Goal: Find specific page/section: Find specific page/section

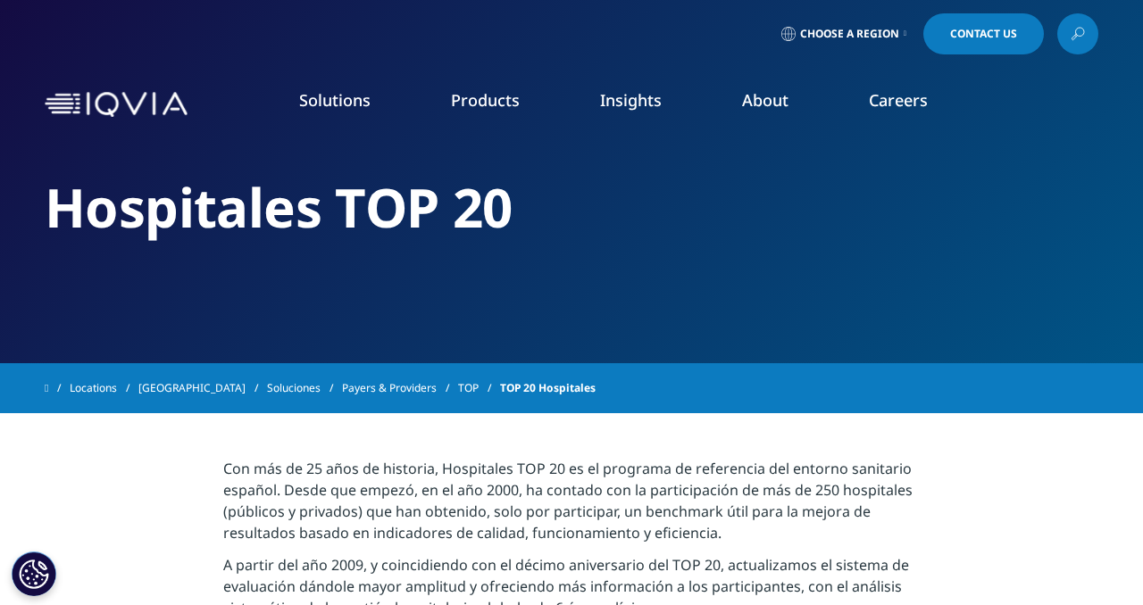
click at [694, 205] on div "INSTITUTE REPORT Global Trends in R&D 2025 READ MORE" at bounding box center [608, 317] width 201 height 343
click at [910, 25] on link "Choose a Region" at bounding box center [844, 33] width 132 height 41
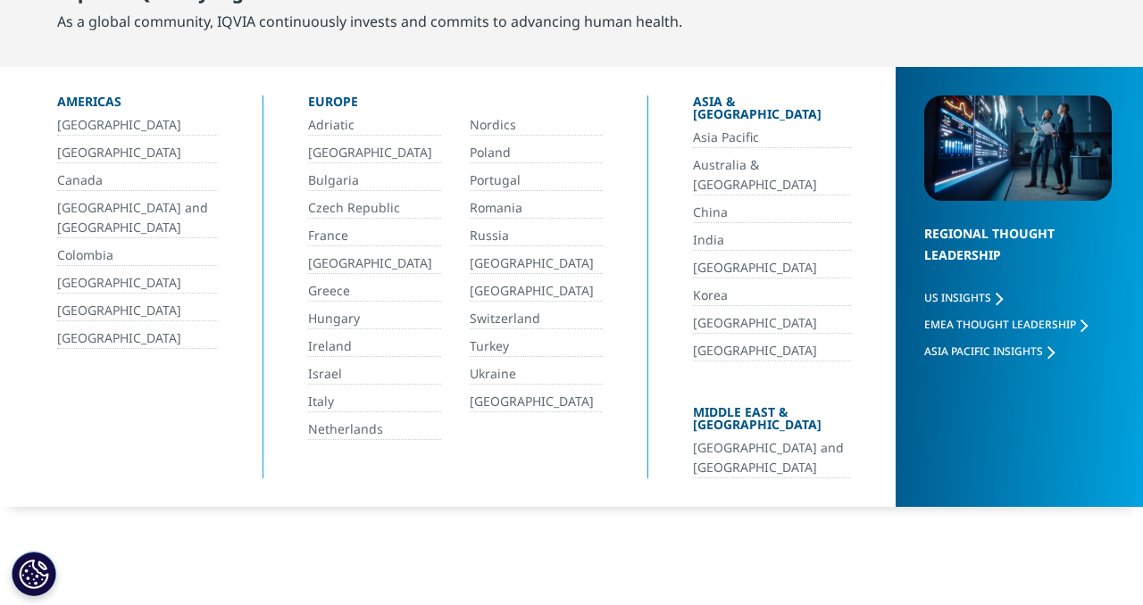
scroll to position [113, 0]
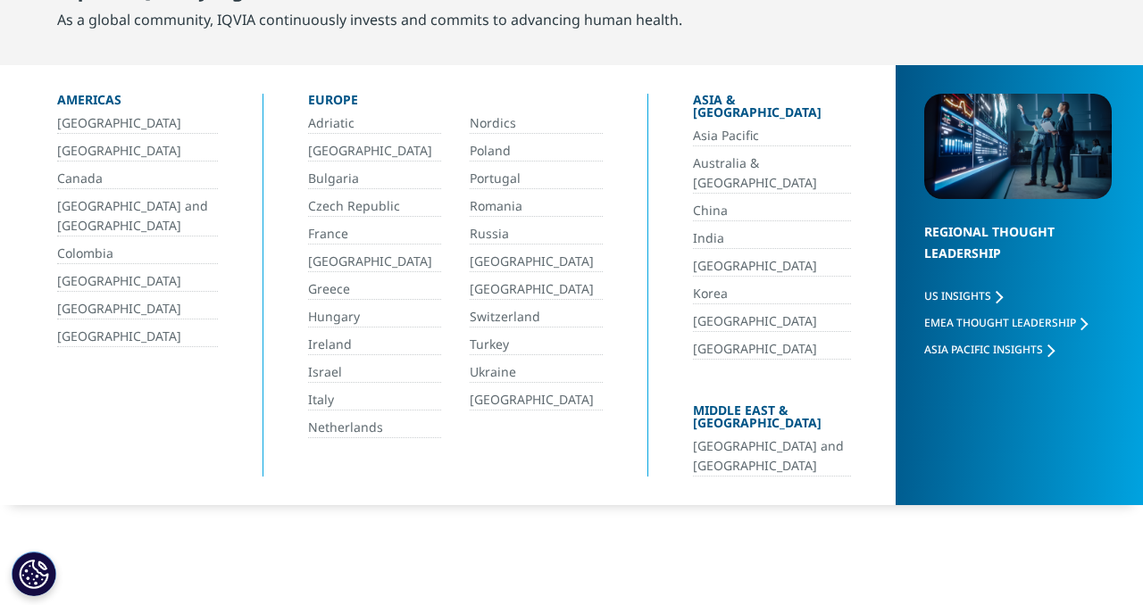
click at [91, 261] on link "Colombia" at bounding box center [137, 254] width 161 height 21
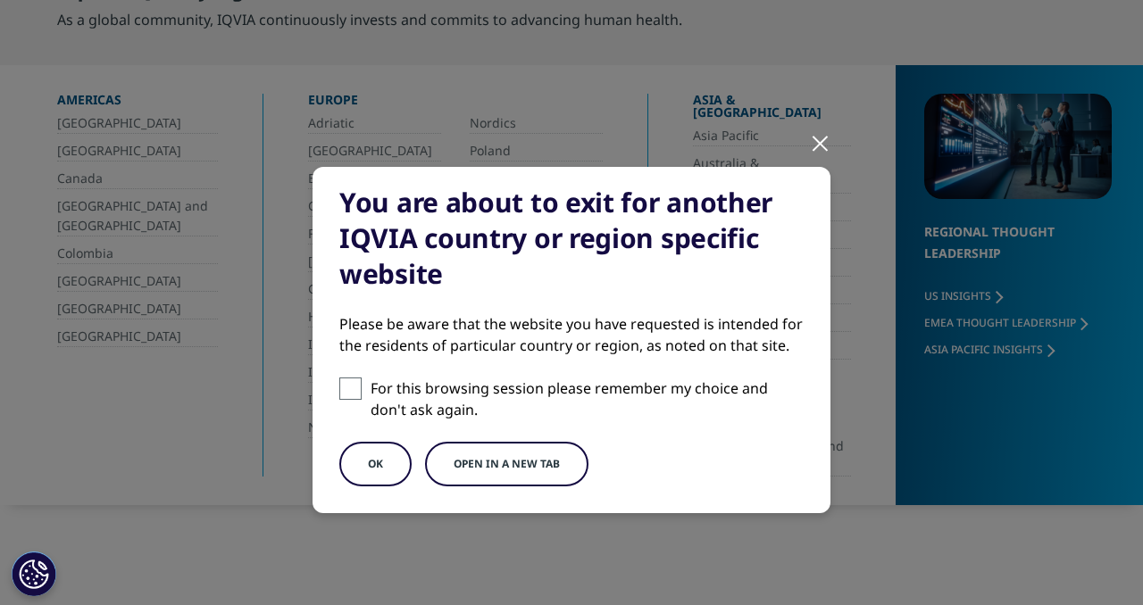
click at [353, 384] on span at bounding box center [350, 389] width 22 height 22
click at [353, 384] on input "For this browsing session please remember my choice and don't ask again." at bounding box center [350, 389] width 22 height 22
checkbox input "true"
click at [366, 448] on button "OK" at bounding box center [375, 464] width 72 height 45
